Goal: Information Seeking & Learning: Learn about a topic

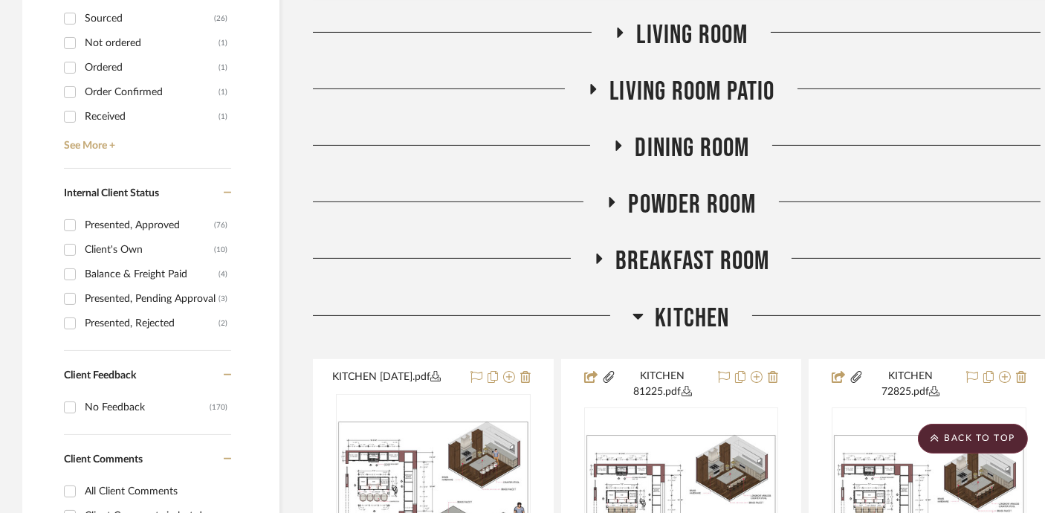
scroll to position [851, 0]
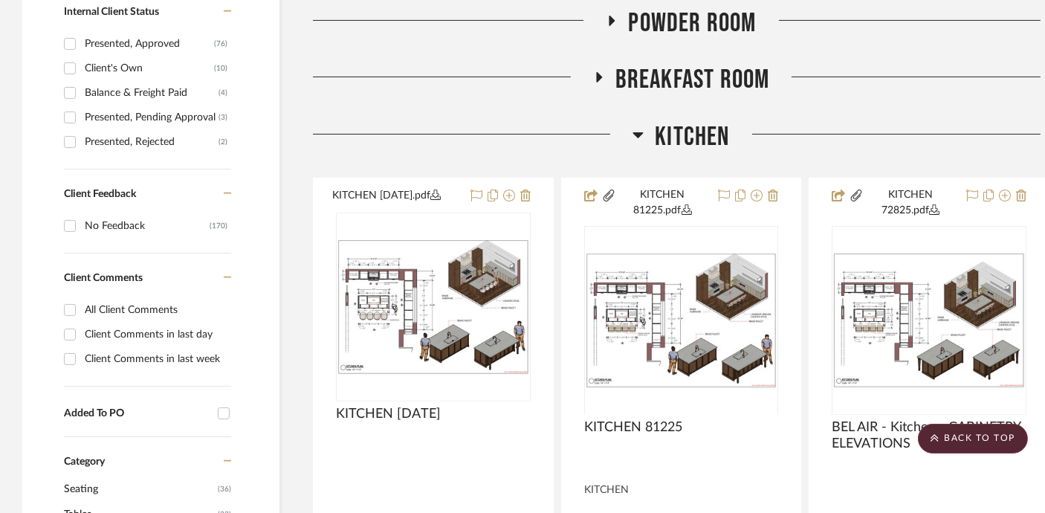
click at [693, 124] on span "Kitchen" at bounding box center [692, 137] width 74 height 32
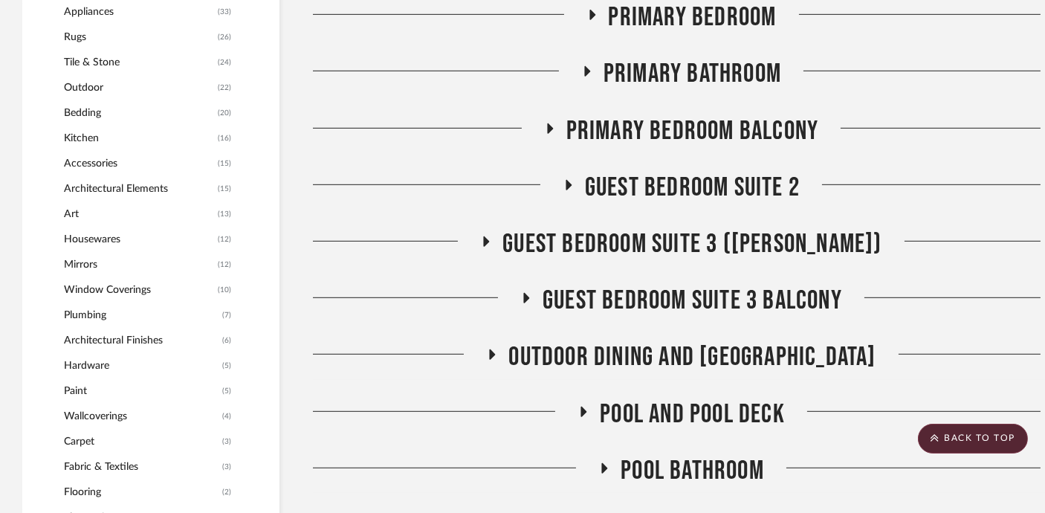
scroll to position [1480, 0]
click at [690, 250] on span "Guest Bedroom Suite 3 ([PERSON_NAME])" at bounding box center [691, 243] width 379 height 32
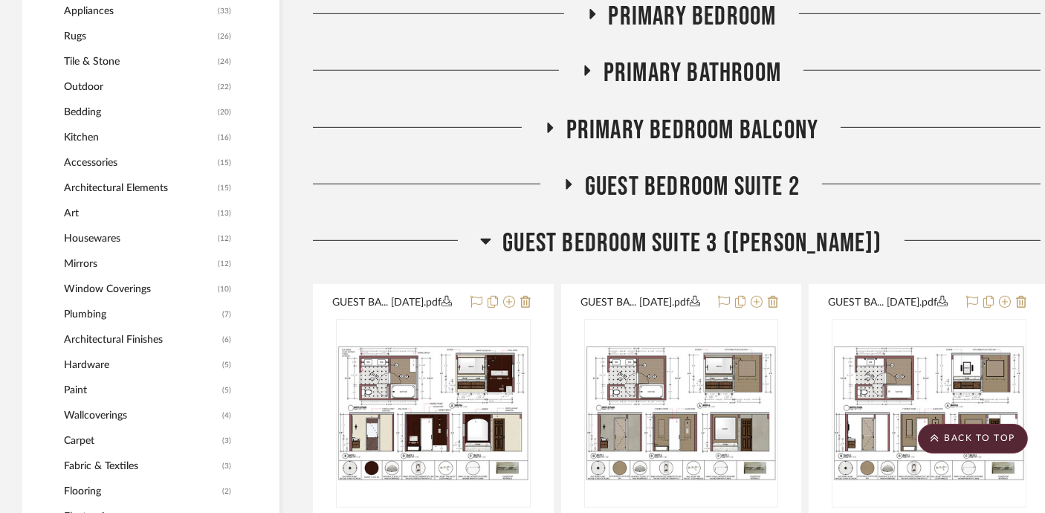
click at [690, 250] on span "Guest Bedroom Suite 3 ([PERSON_NAME])" at bounding box center [691, 243] width 379 height 32
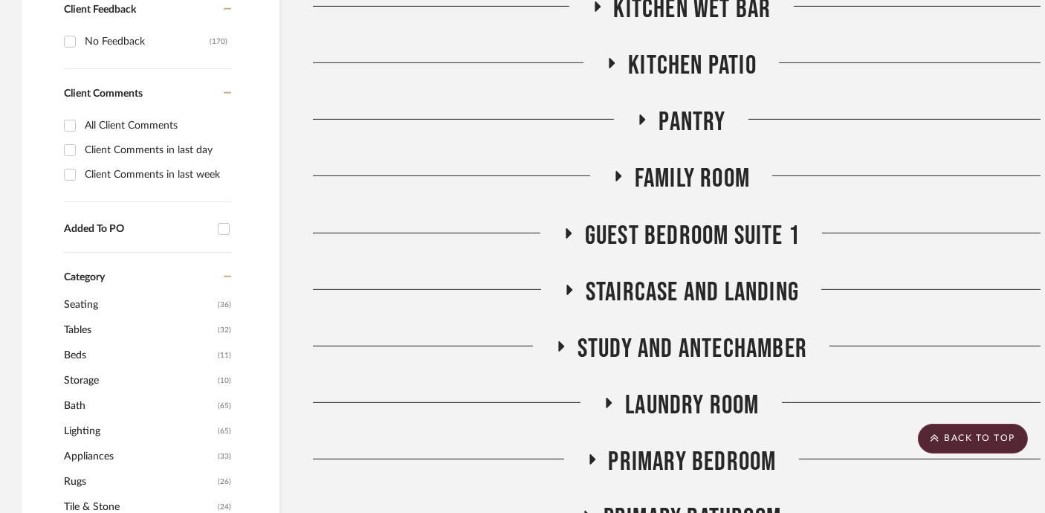
scroll to position [1041, 0]
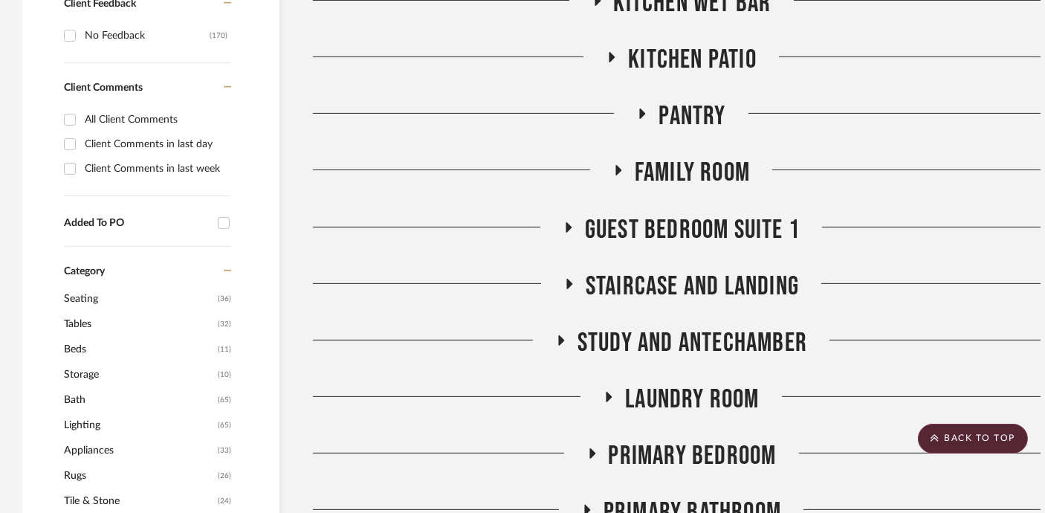
click at [679, 228] on span "Guest Bedroom Suite 1" at bounding box center [692, 230] width 215 height 32
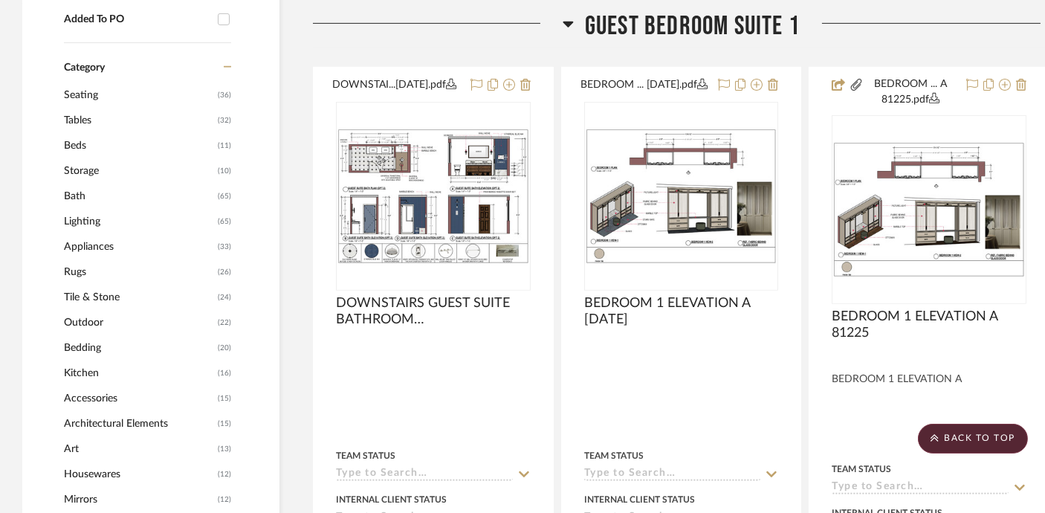
scroll to position [1265, 0]
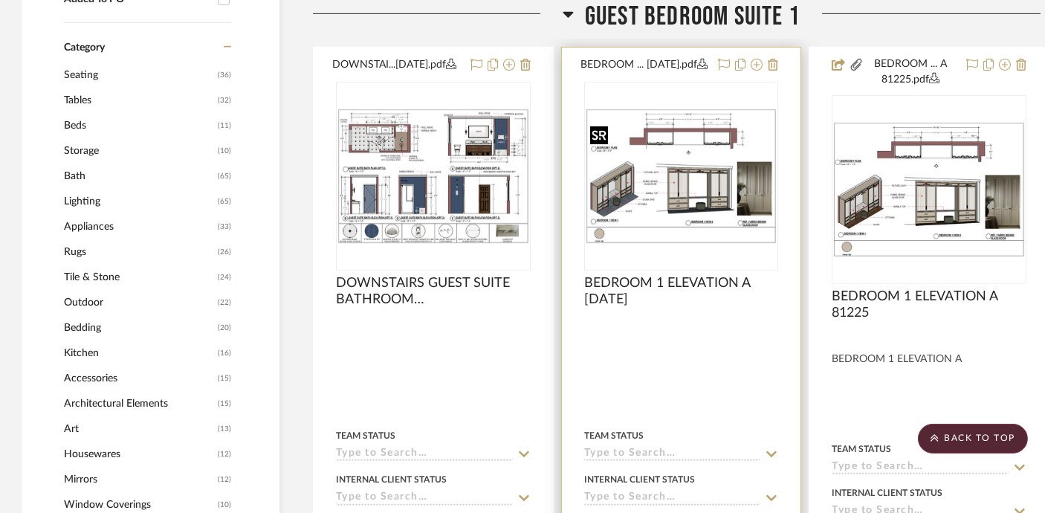
click at [691, 199] on img "0" at bounding box center [682, 175] width 192 height 135
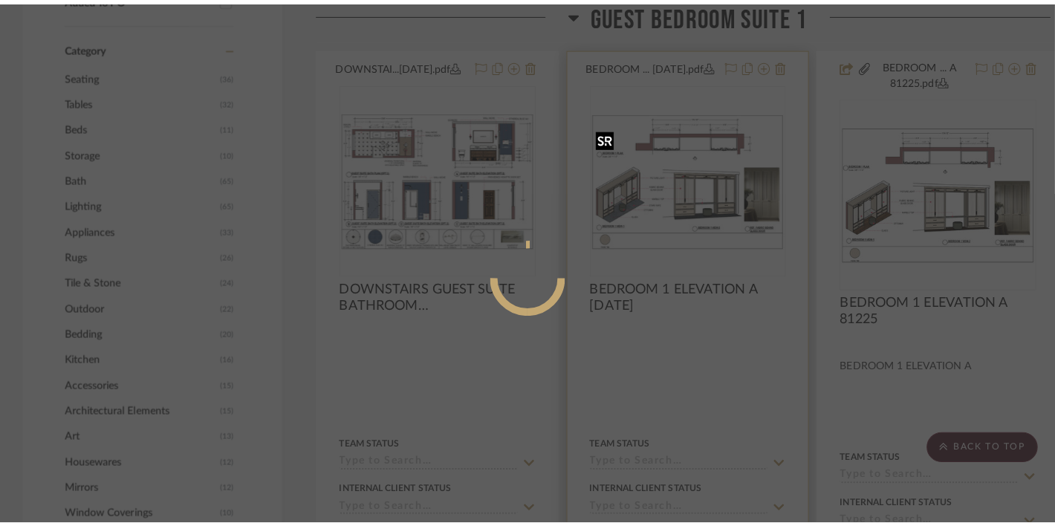
scroll to position [0, 0]
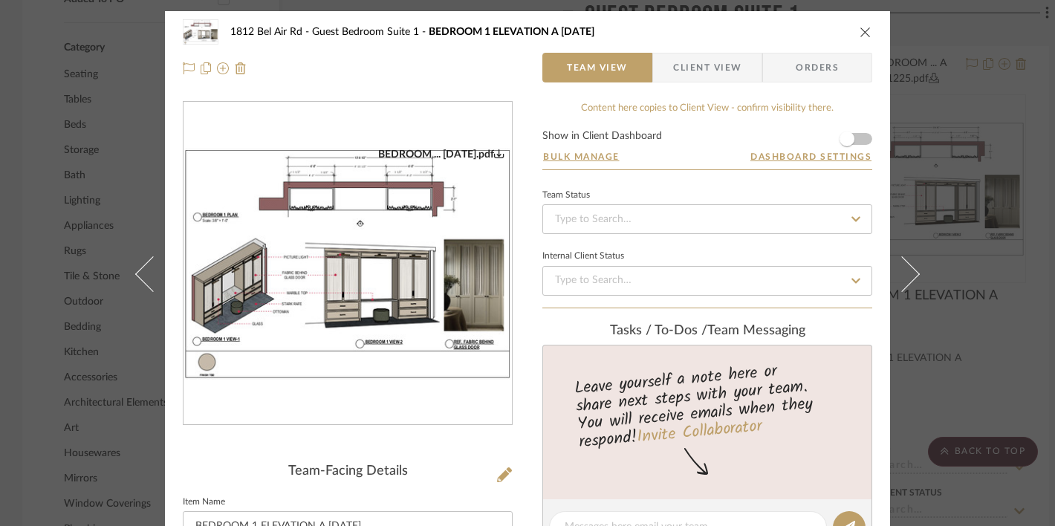
click at [383, 274] on img "0" at bounding box center [348, 264] width 328 height 232
click at [859, 25] on div "1812 Bel Air Rd Guest Bedroom Suite 1 BEDROOM 1 ELEVATION A [DATE]" at bounding box center [528, 32] width 690 height 30
click at [860, 33] on icon "close" at bounding box center [866, 32] width 12 height 12
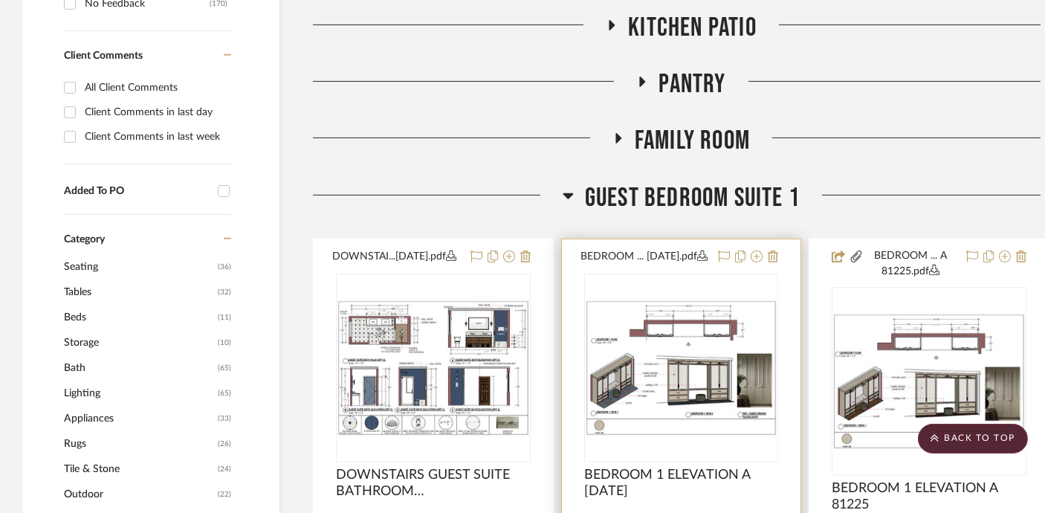
scroll to position [1090, 0]
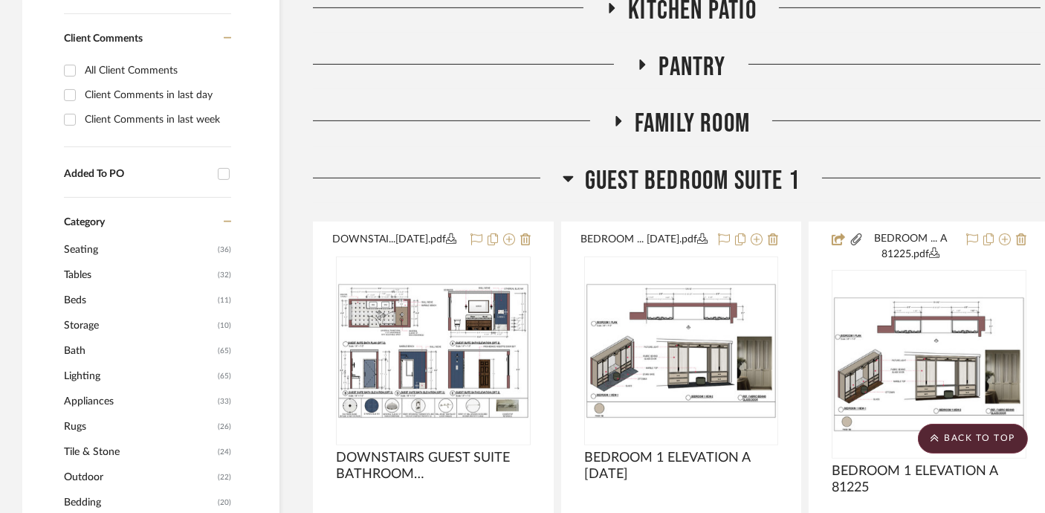
click at [688, 181] on span "Guest Bedroom Suite 1" at bounding box center [692, 181] width 215 height 32
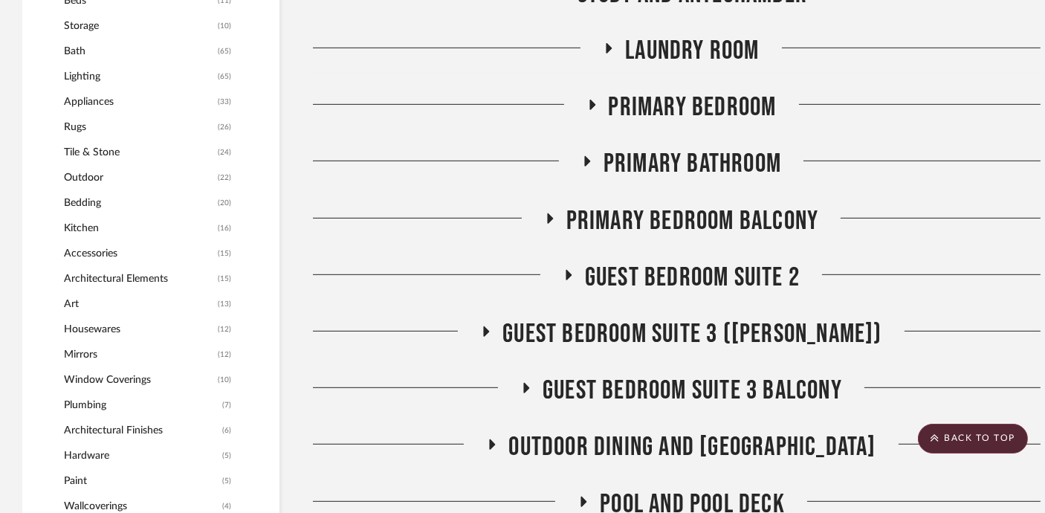
scroll to position [1391, 0]
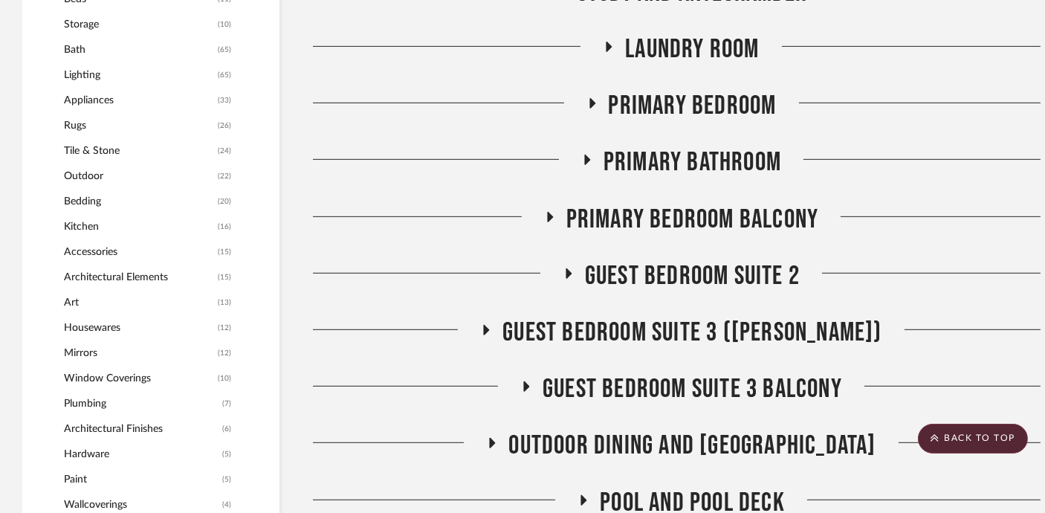
click at [687, 277] on span "Guest Bedroom Suite 2" at bounding box center [692, 276] width 215 height 32
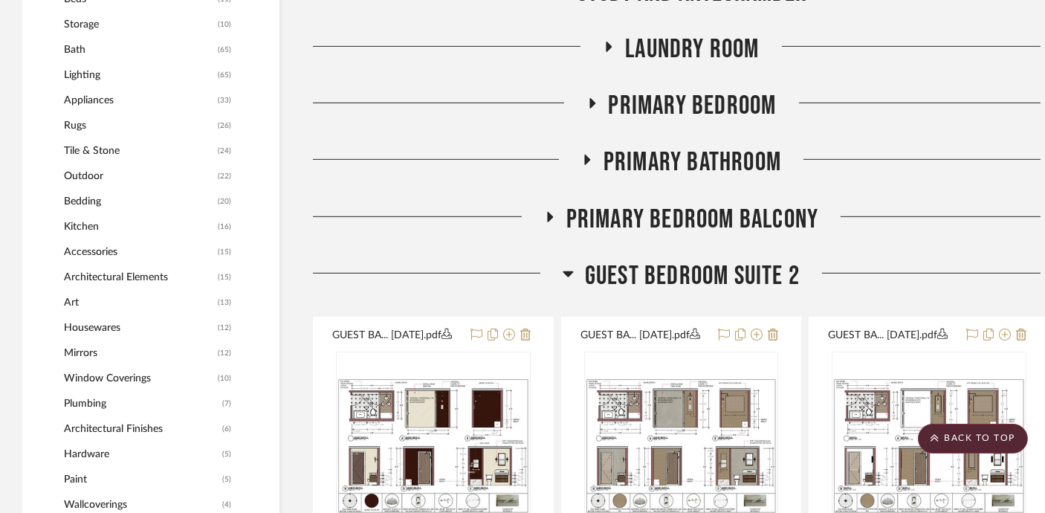
click at [687, 279] on span "Guest Bedroom Suite 2" at bounding box center [692, 276] width 215 height 32
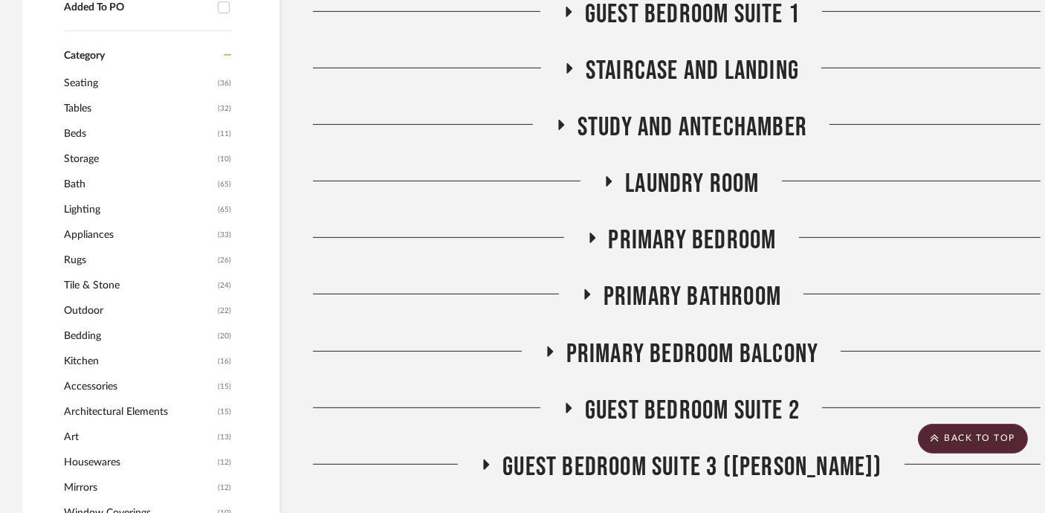
scroll to position [1185, 0]
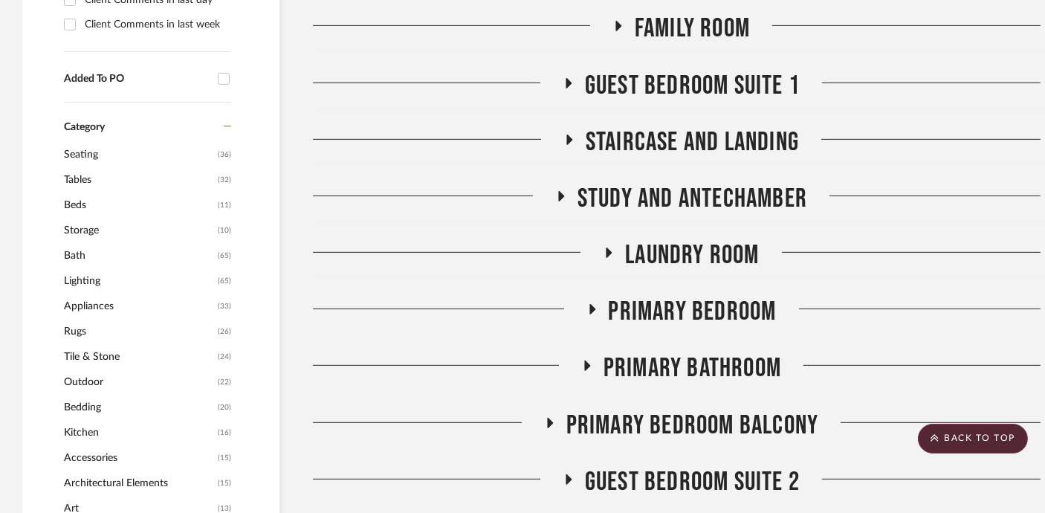
click at [685, 75] on span "Guest Bedroom Suite 1" at bounding box center [692, 86] width 215 height 32
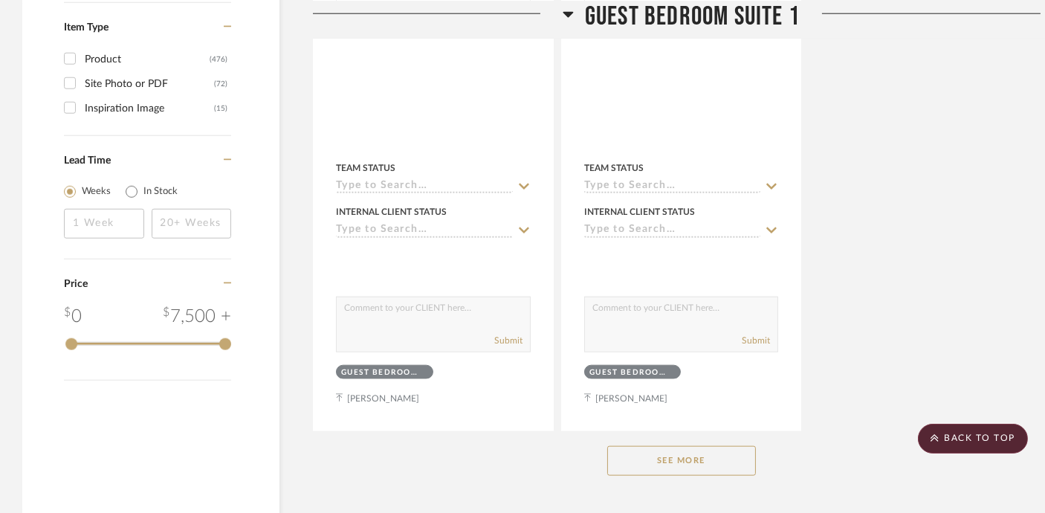
scroll to position [2864, 0]
click at [687, 473] on button "See More" at bounding box center [681, 460] width 149 height 30
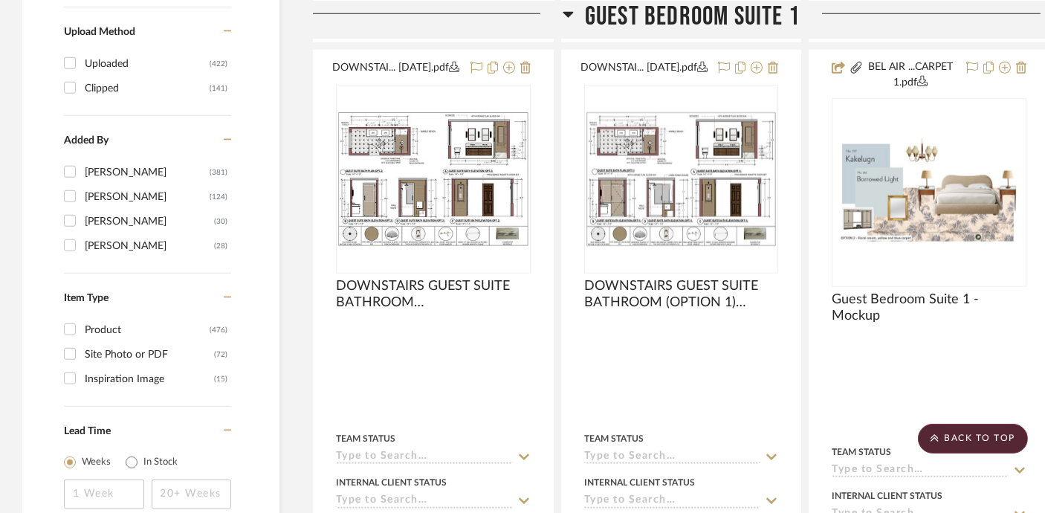
scroll to position [2568, 0]
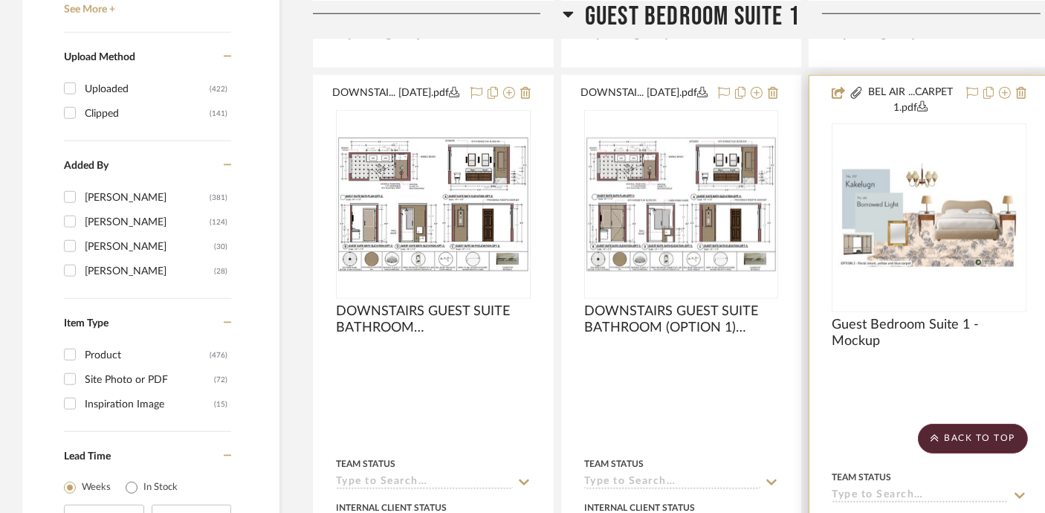
click at [926, 202] on img "0" at bounding box center [929, 217] width 192 height 108
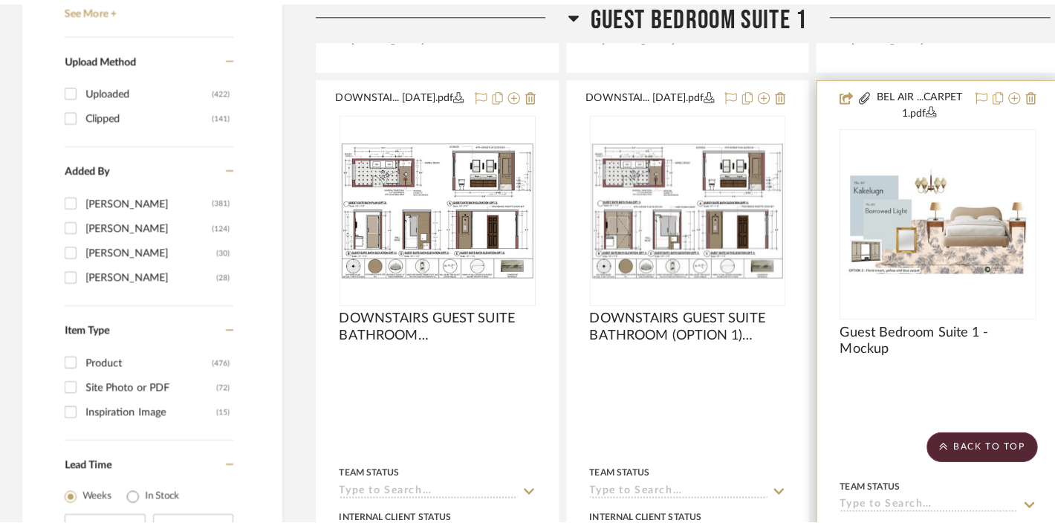
scroll to position [0, 0]
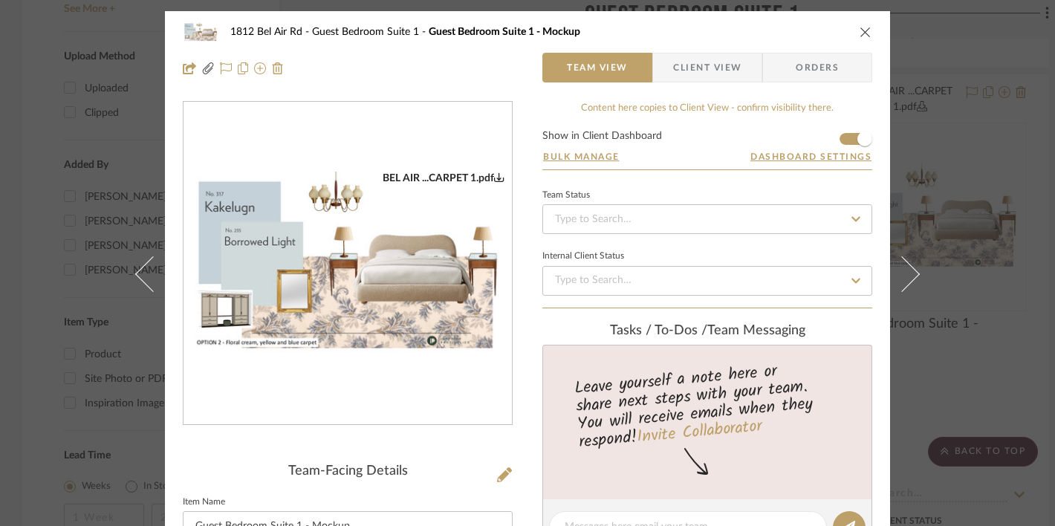
click at [403, 314] on img "0" at bounding box center [348, 264] width 328 height 185
click at [861, 34] on icon "close" at bounding box center [866, 32] width 12 height 12
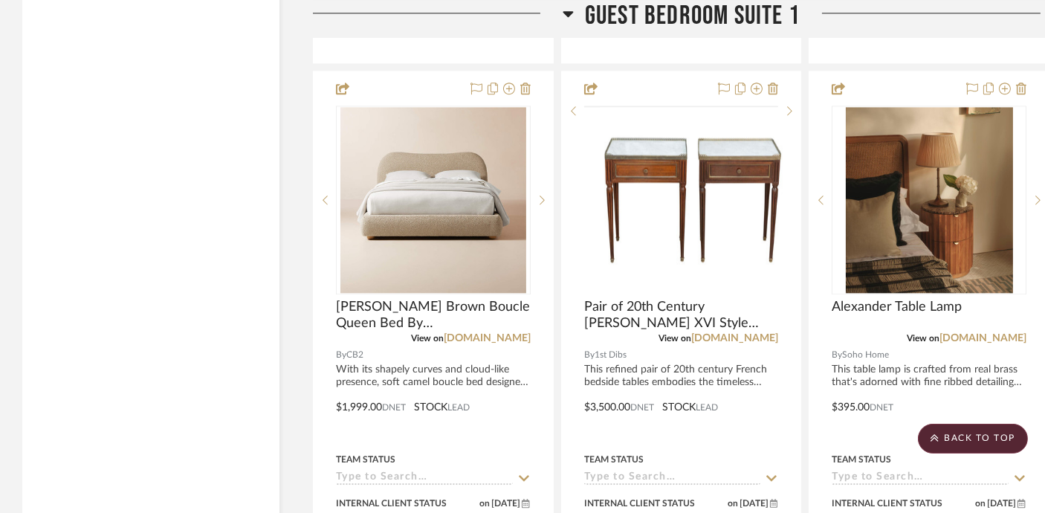
scroll to position [5900, 0]
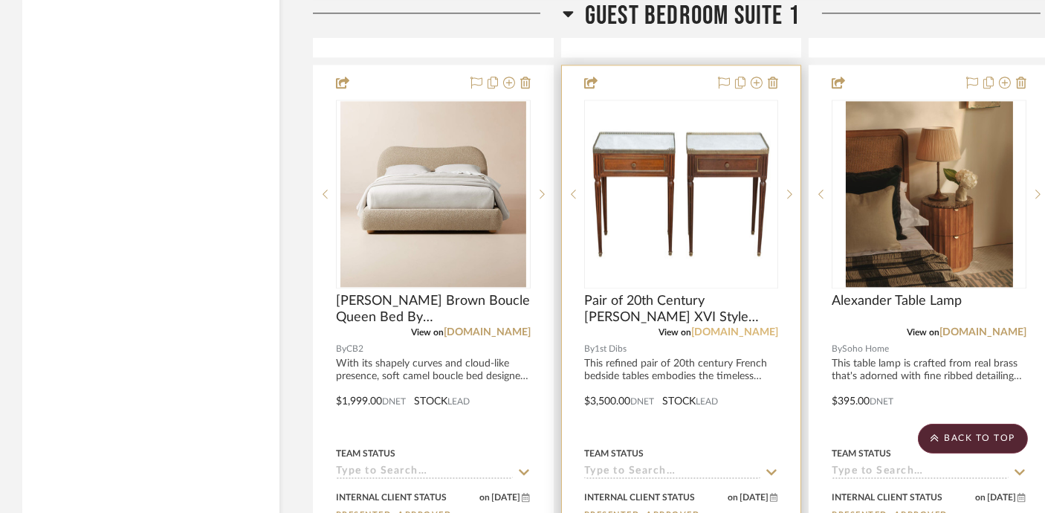
click at [770, 327] on link "[DOMAIN_NAME]" at bounding box center [734, 332] width 87 height 10
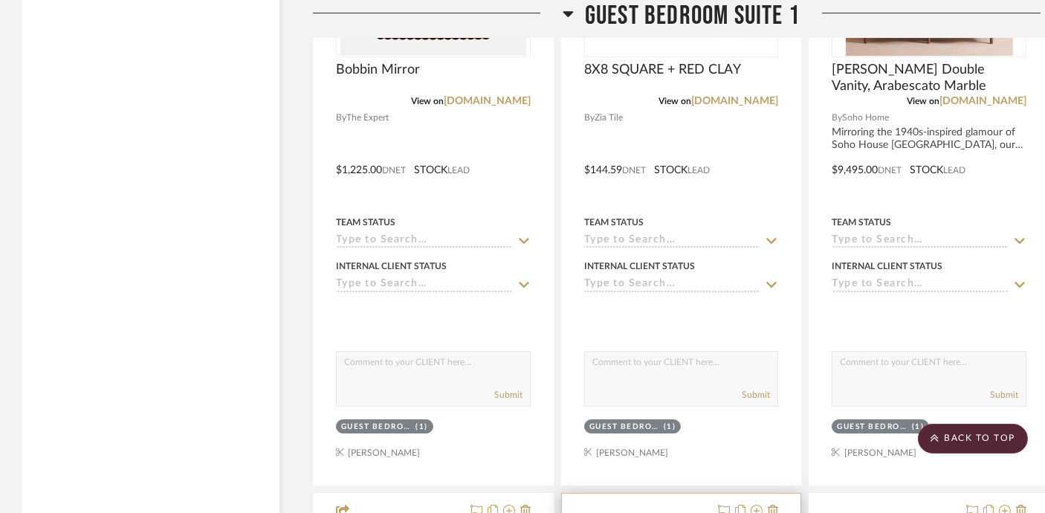
scroll to position [7398, 0]
